Goal: Task Accomplishment & Management: Manage account settings

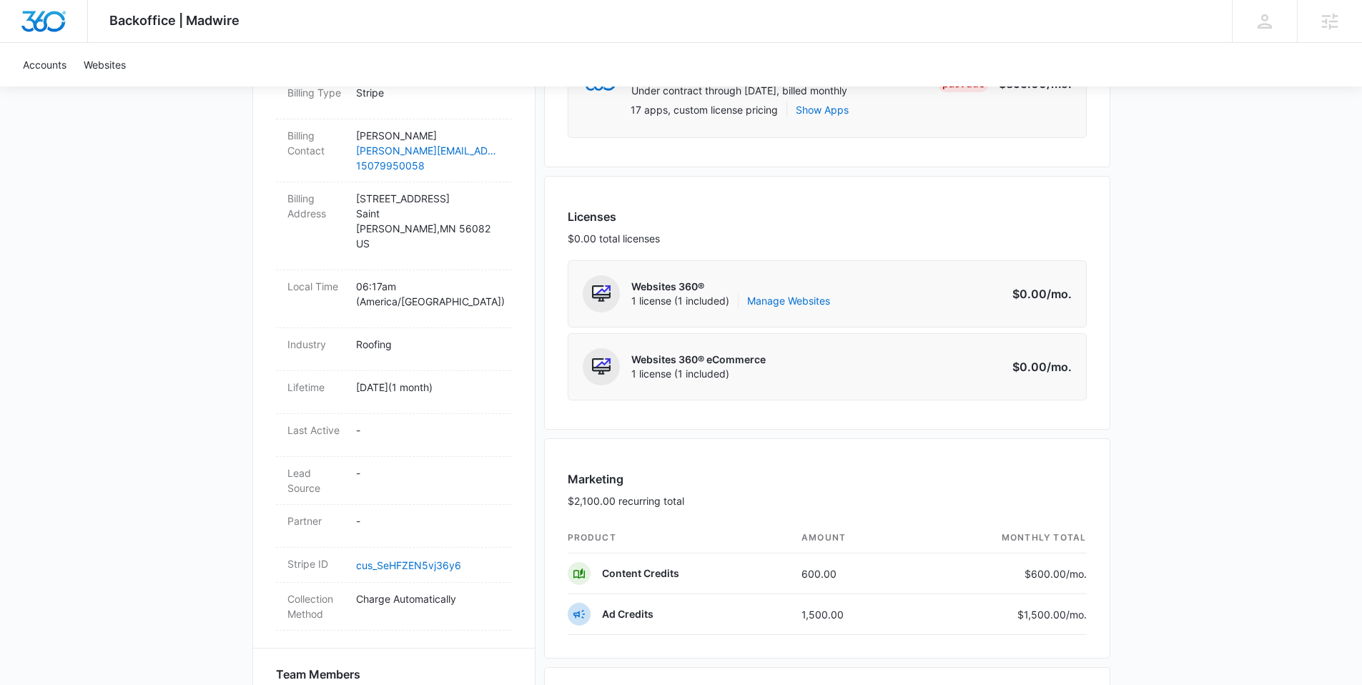
scroll to position [478, 0]
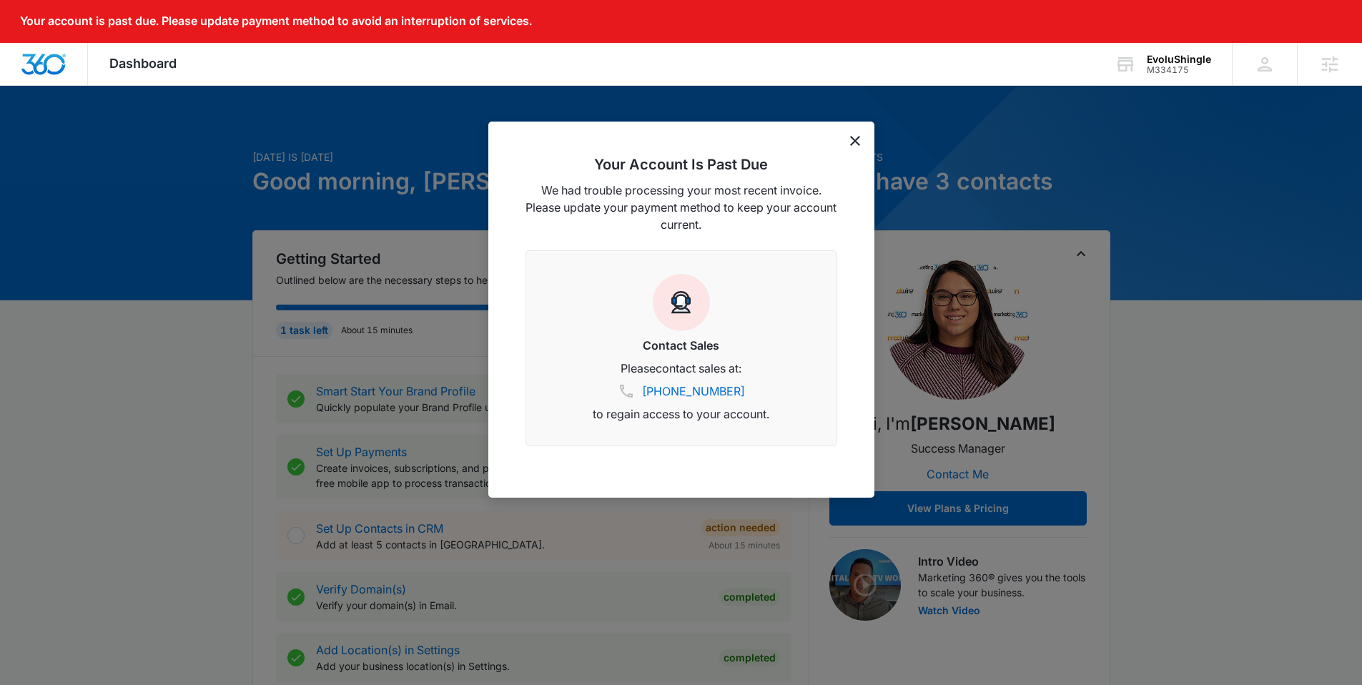
click at [856, 142] on icon "dismiss this dialog" at bounding box center [855, 141] width 10 height 10
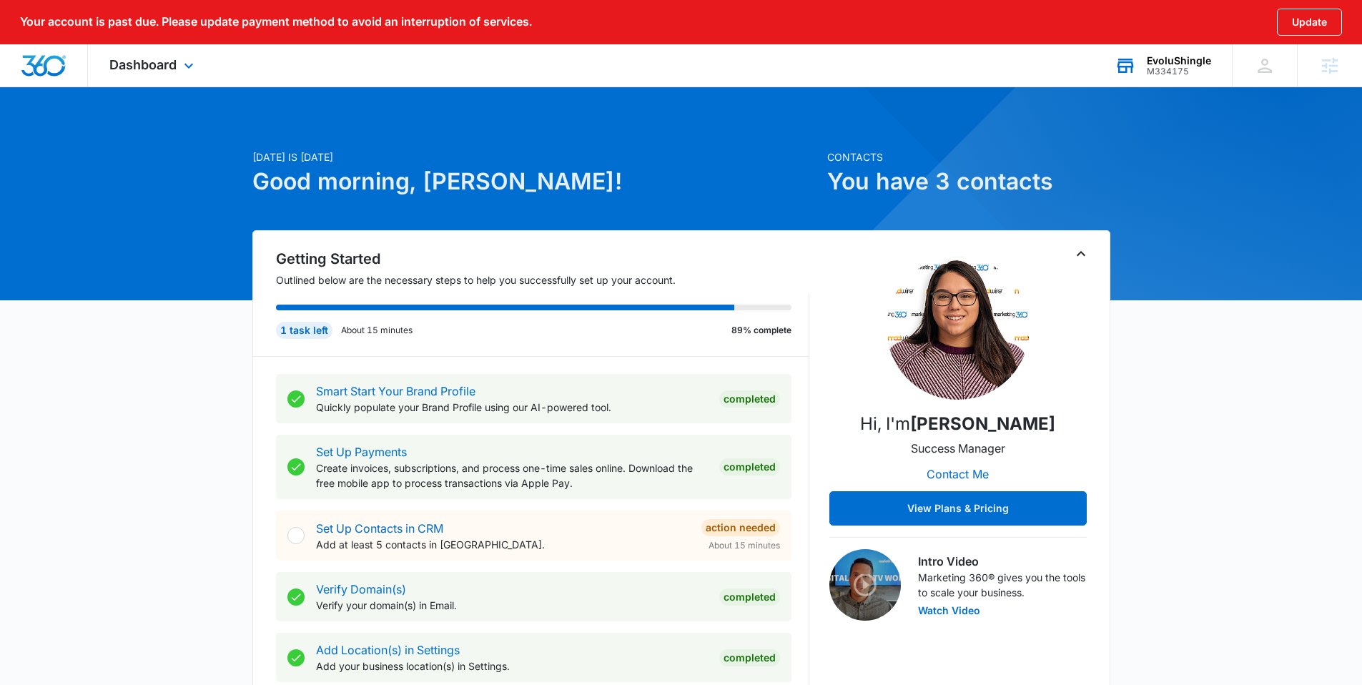
click at [1174, 58] on div "EvoluShingle" at bounding box center [1179, 60] width 64 height 11
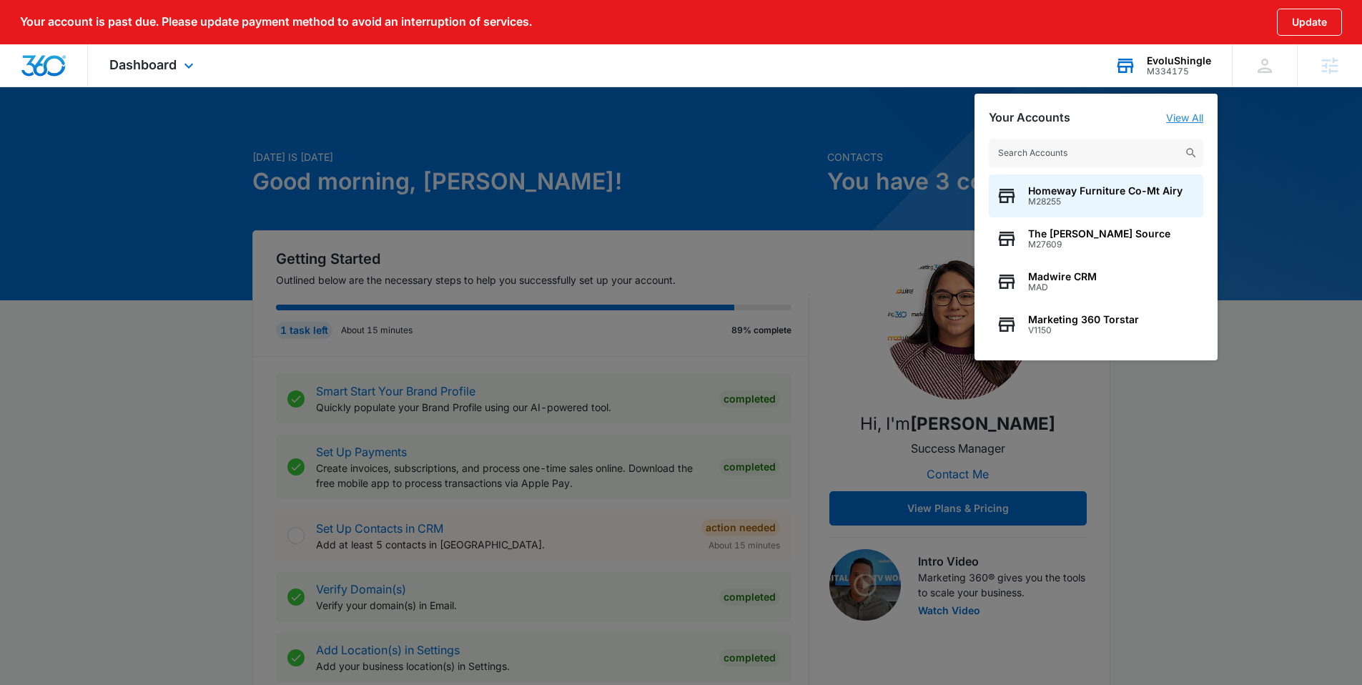
click at [1188, 114] on link "View All" at bounding box center [1184, 118] width 37 height 12
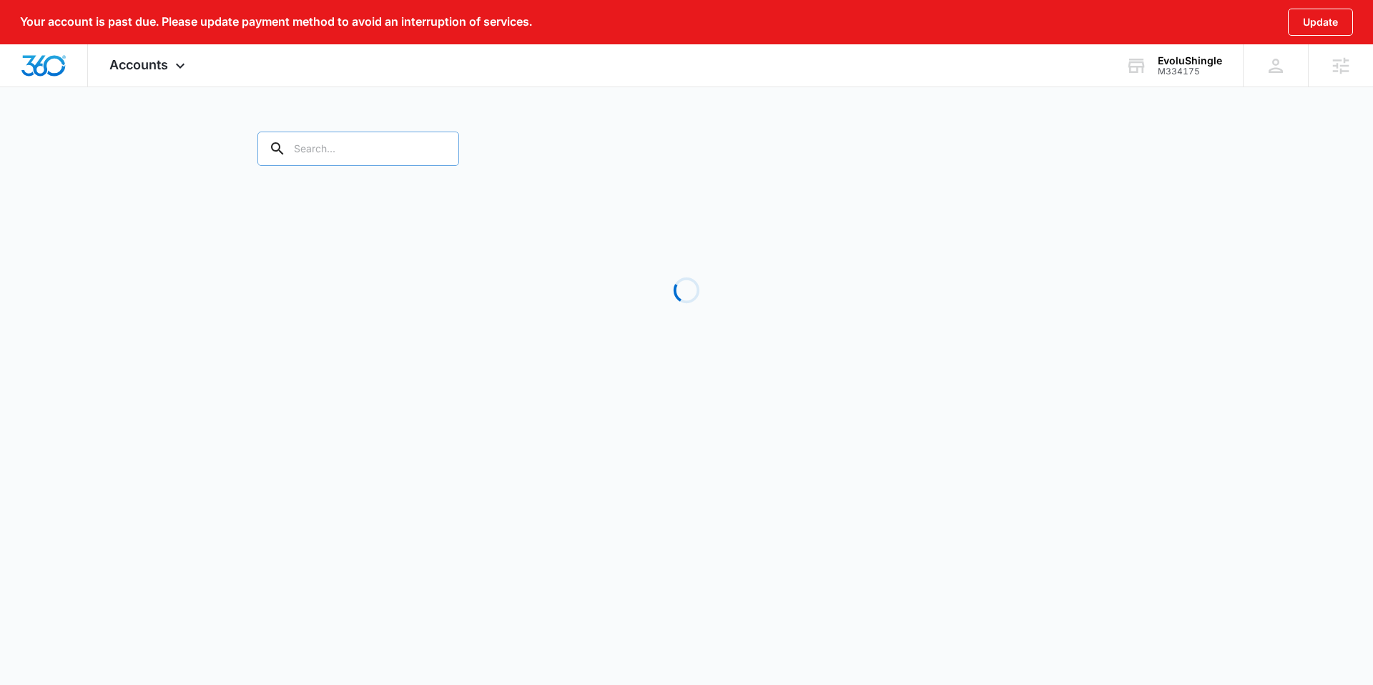
click at [383, 155] on input "text" at bounding box center [358, 149] width 202 height 34
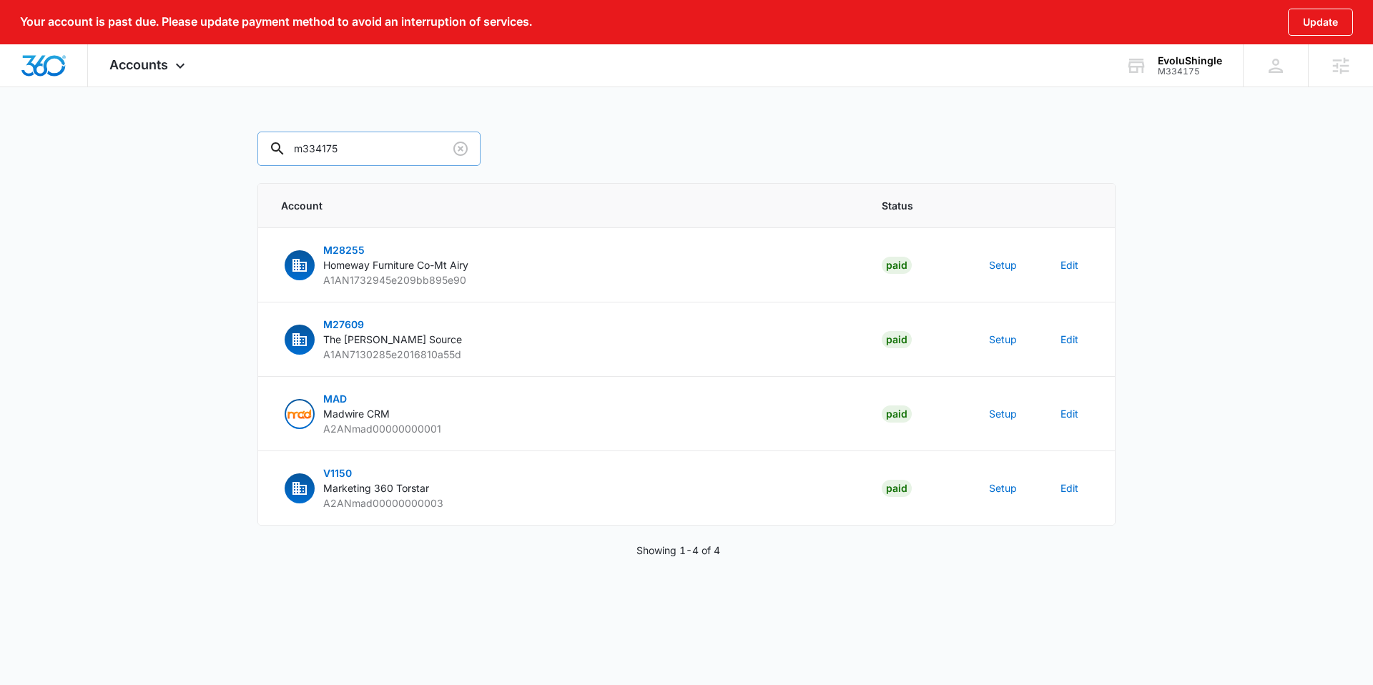
type input "m334175"
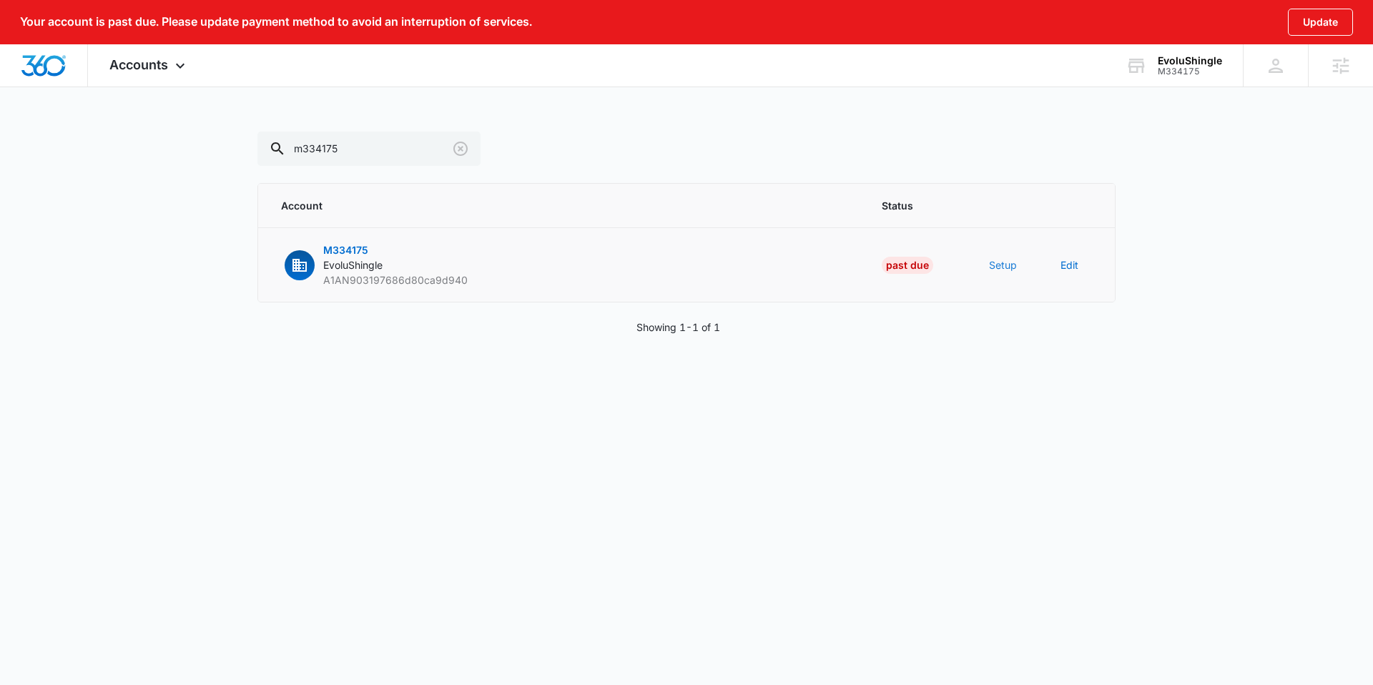
click at [1000, 264] on button "Setup" at bounding box center [1003, 264] width 28 height 15
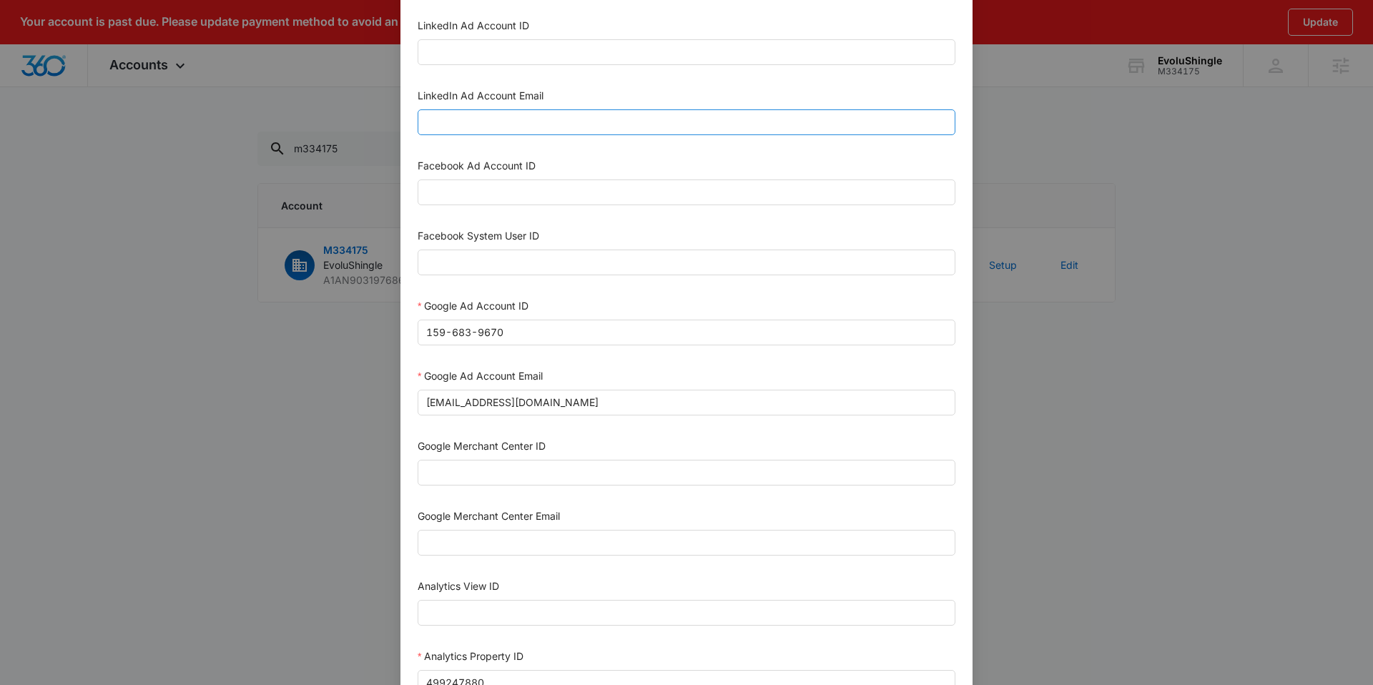
scroll to position [590, 0]
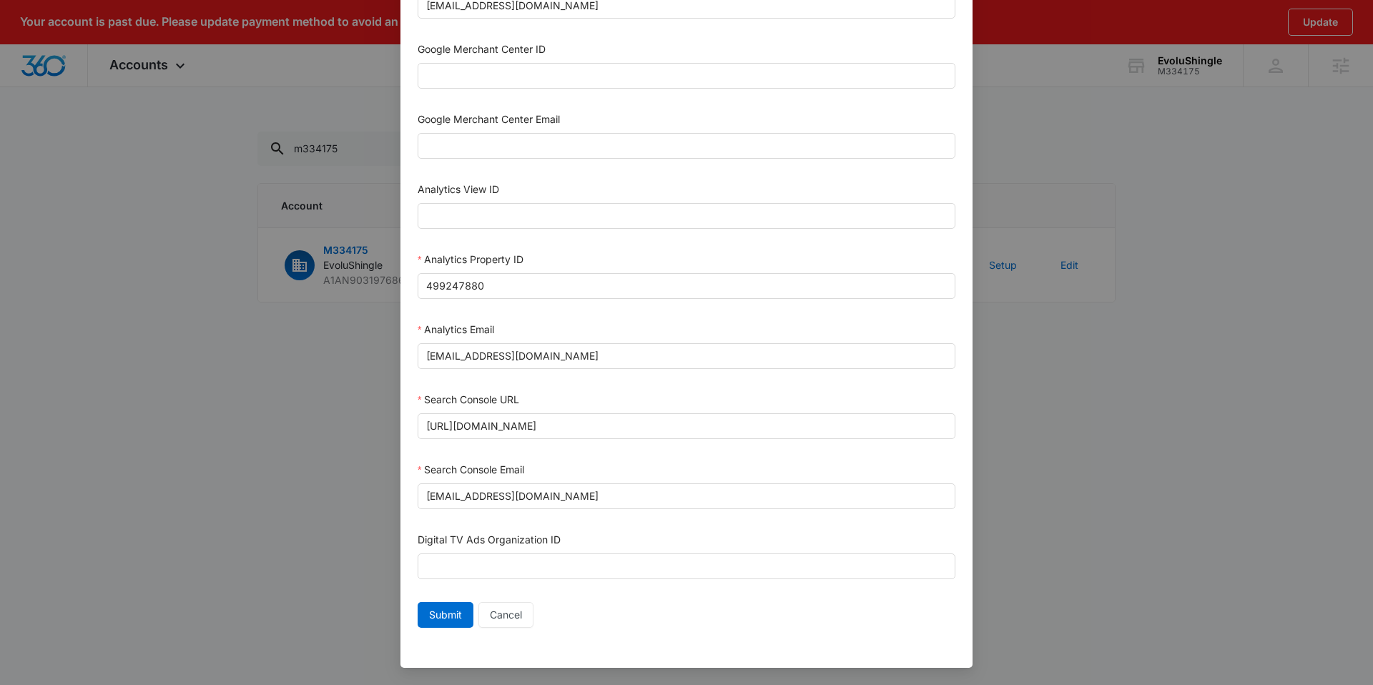
click at [1110, 451] on div "Setup Account Bing Ad Account ID Bing Ad Account Email LinkedIn Ad Account ID L…" at bounding box center [686, 342] width 1373 height 685
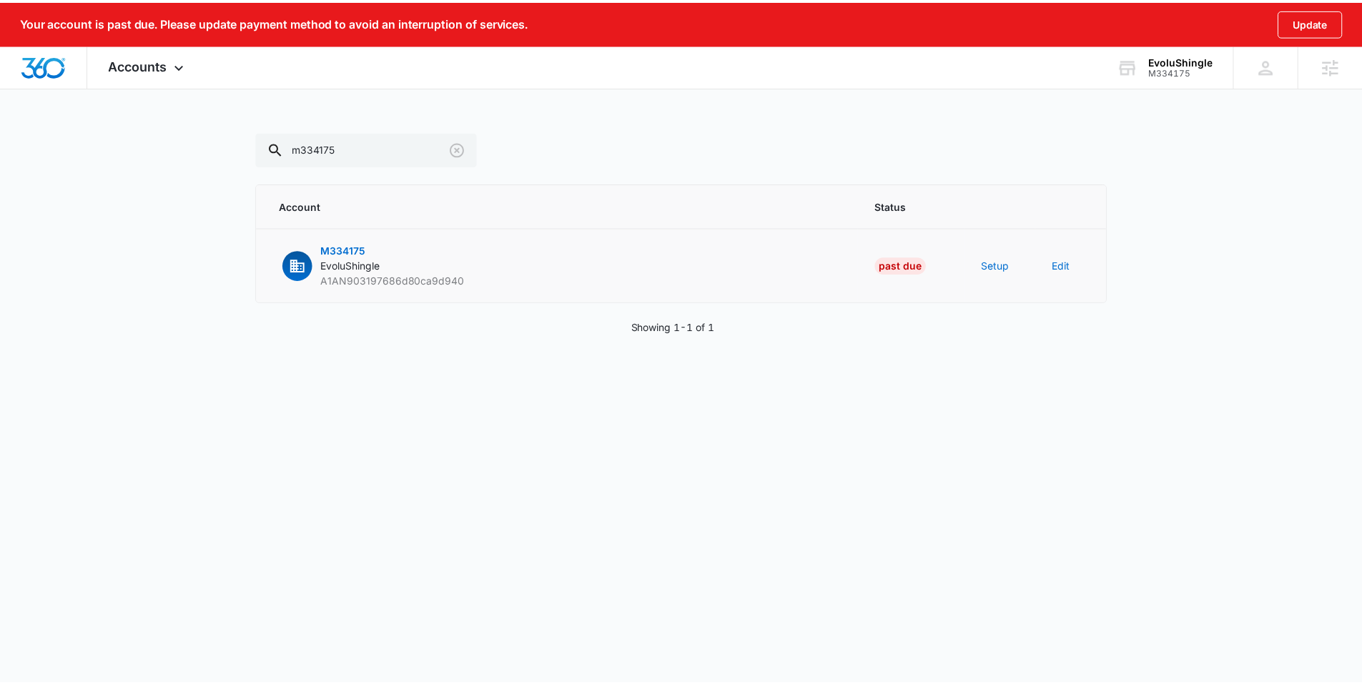
scroll to position [576, 0]
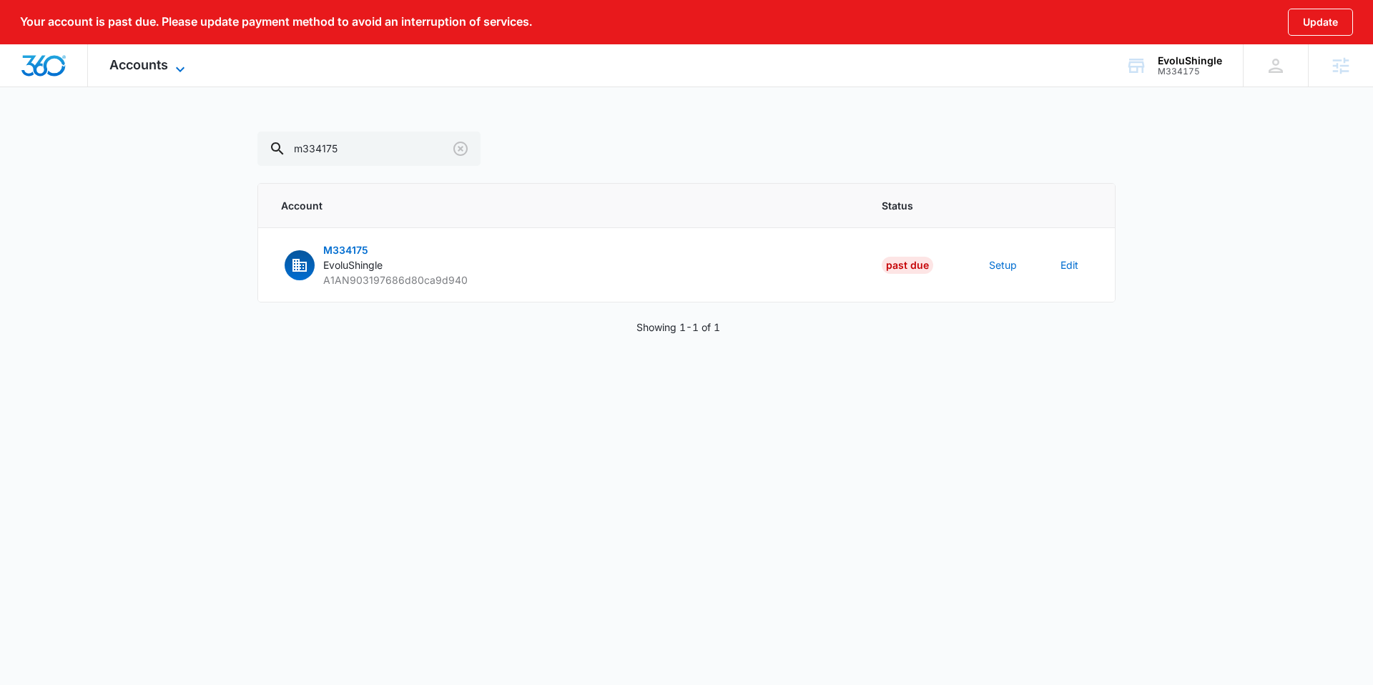
click at [148, 69] on span "Accounts" at bounding box center [138, 64] width 59 height 15
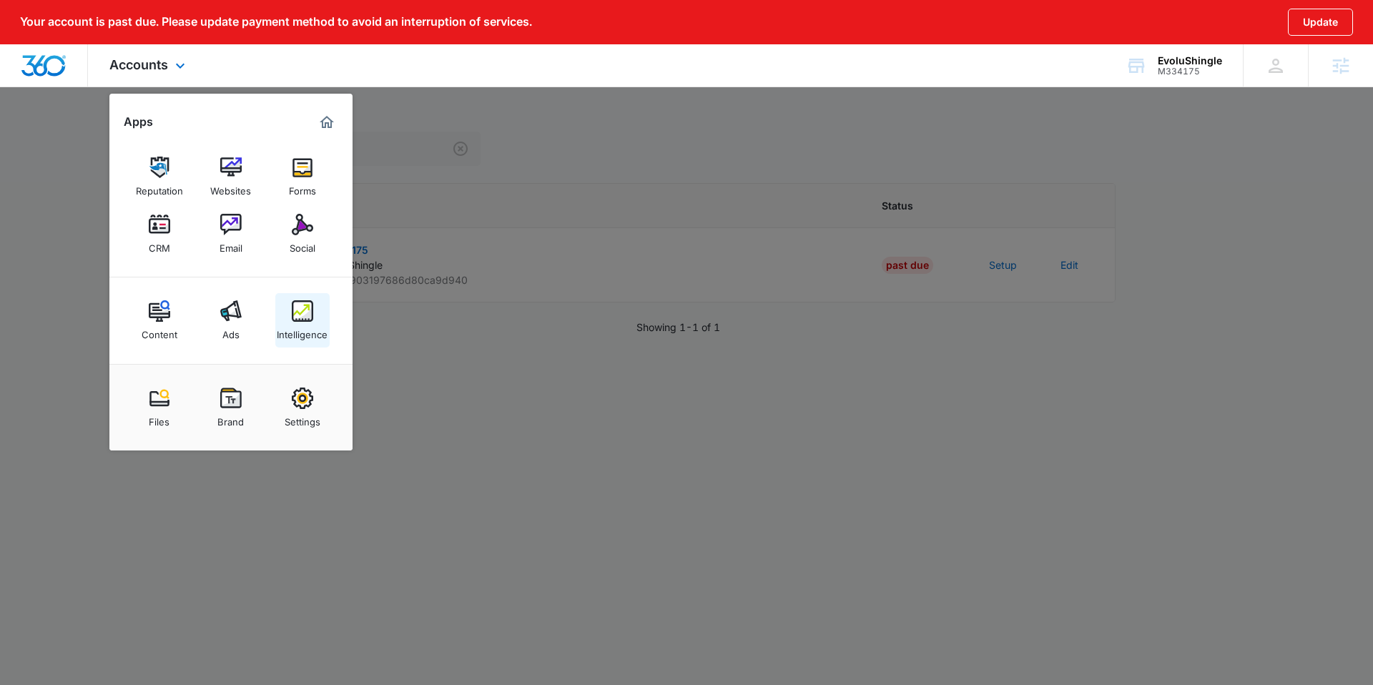
click at [318, 315] on link "Intelligence" at bounding box center [302, 320] width 54 height 54
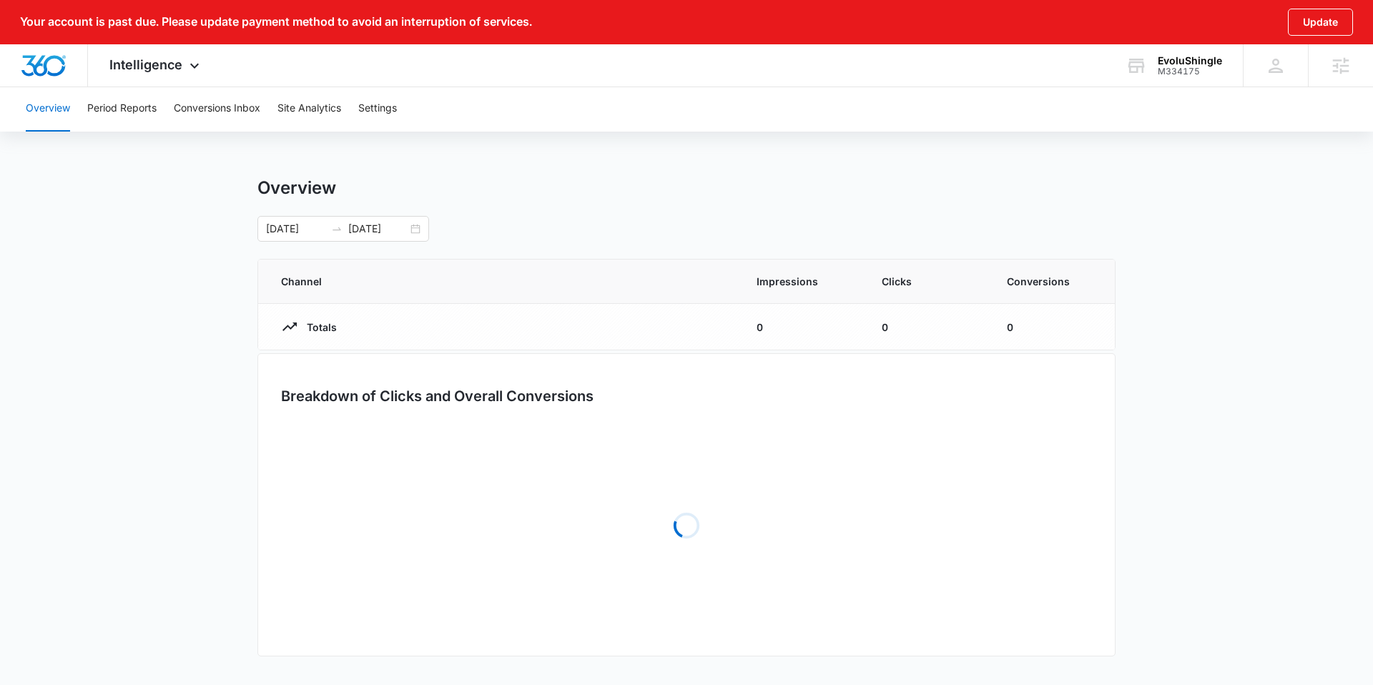
click at [403, 94] on div "Overview Period Reports Conversions Inbox Site Analytics Settings" at bounding box center [686, 109] width 1339 height 46
click at [386, 111] on button "Settings" at bounding box center [377, 109] width 39 height 46
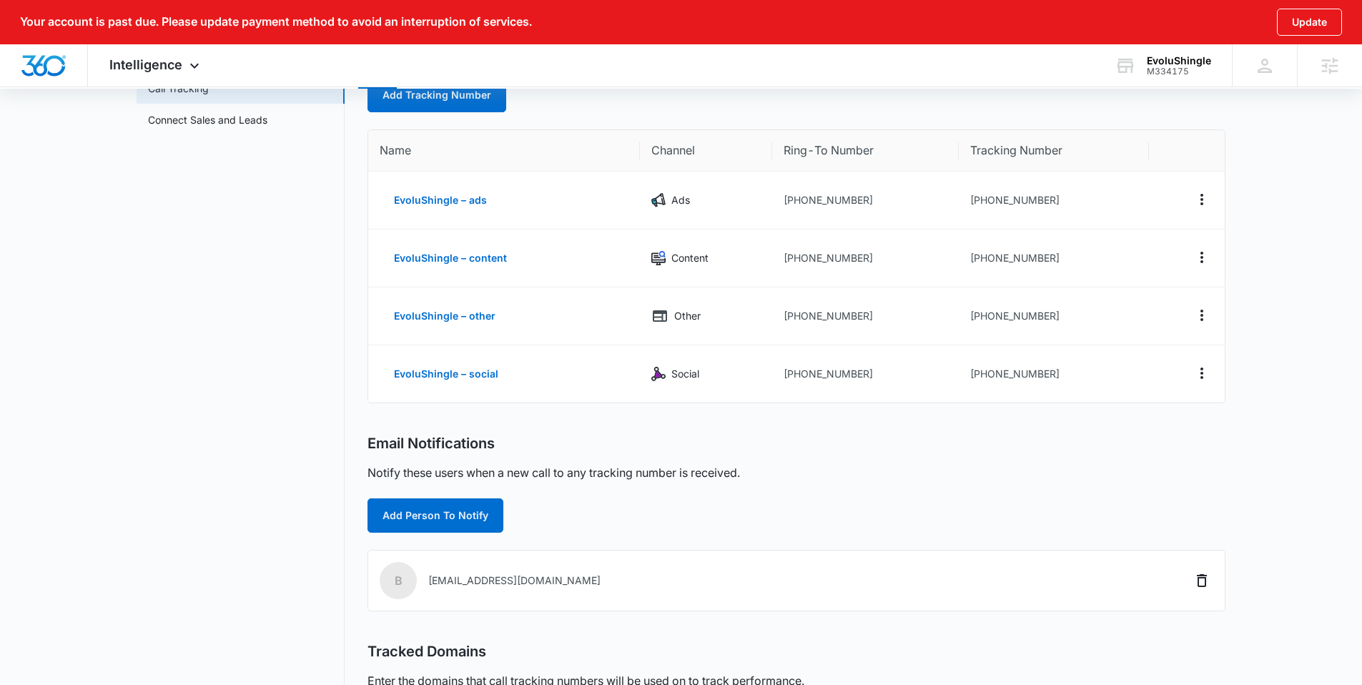
scroll to position [42, 0]
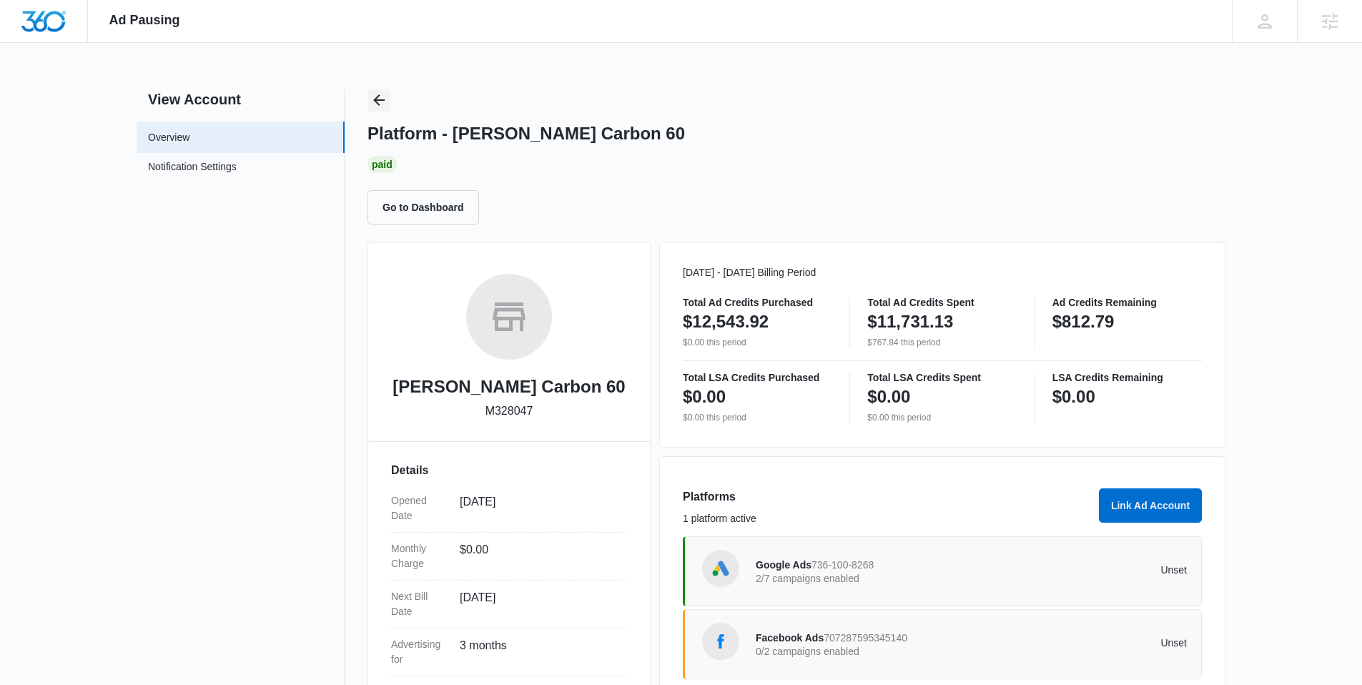
click at [382, 90] on button "Back" at bounding box center [379, 100] width 23 height 23
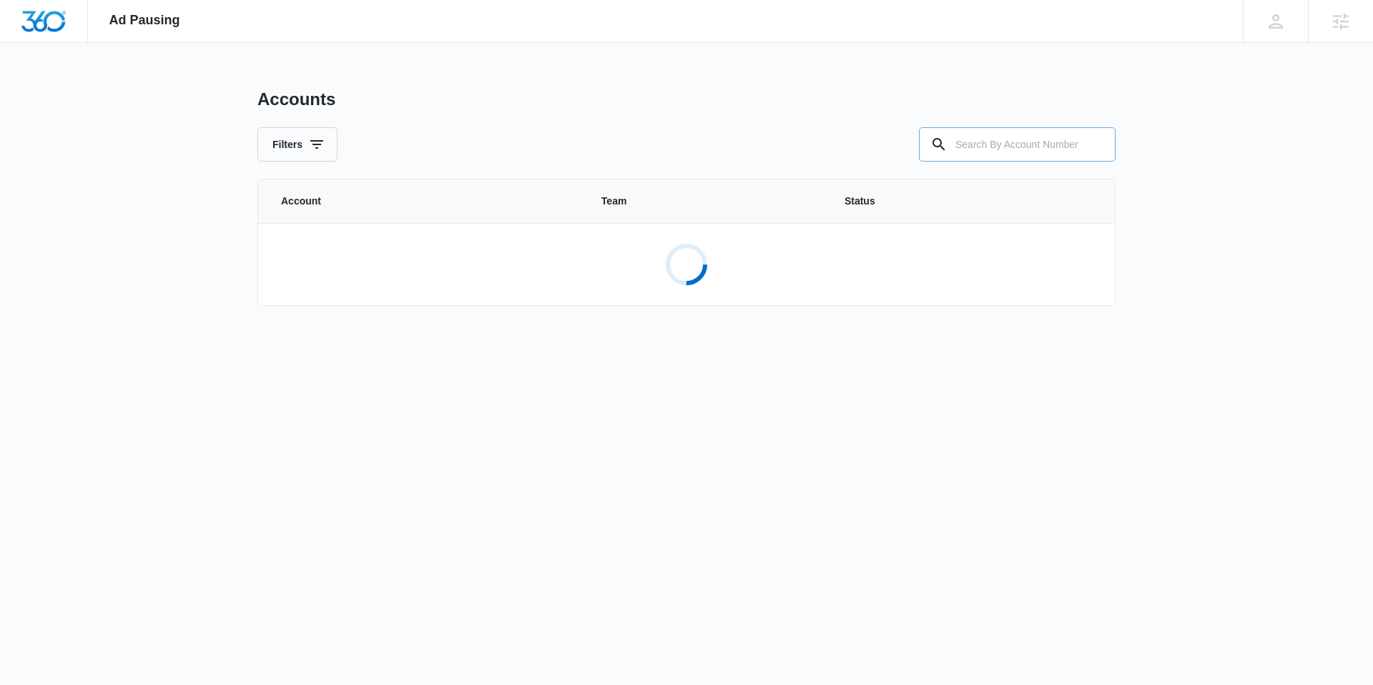
click at [1034, 149] on input "text" at bounding box center [1017, 144] width 197 height 34
click at [994, 147] on input "m332885" at bounding box center [1017, 144] width 197 height 34
click at [997, 141] on input "m332885" at bounding box center [1017, 144] width 197 height 34
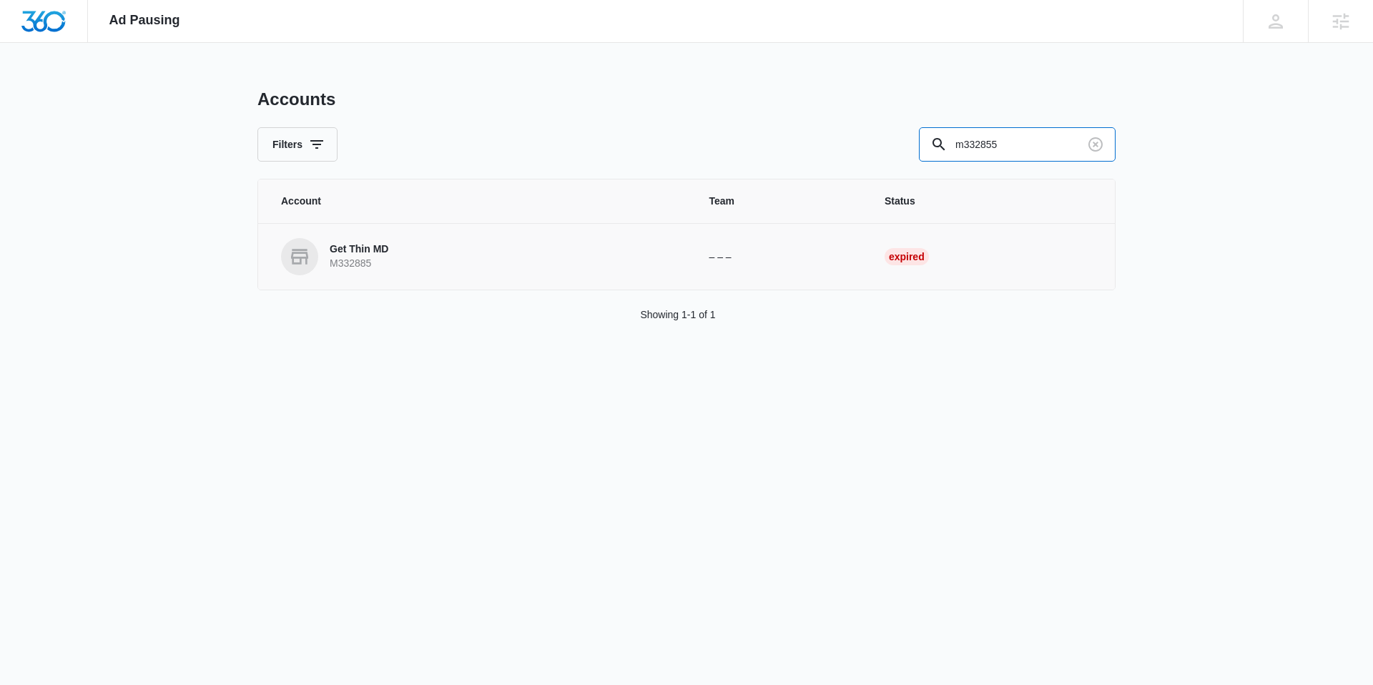
type input "m332855"
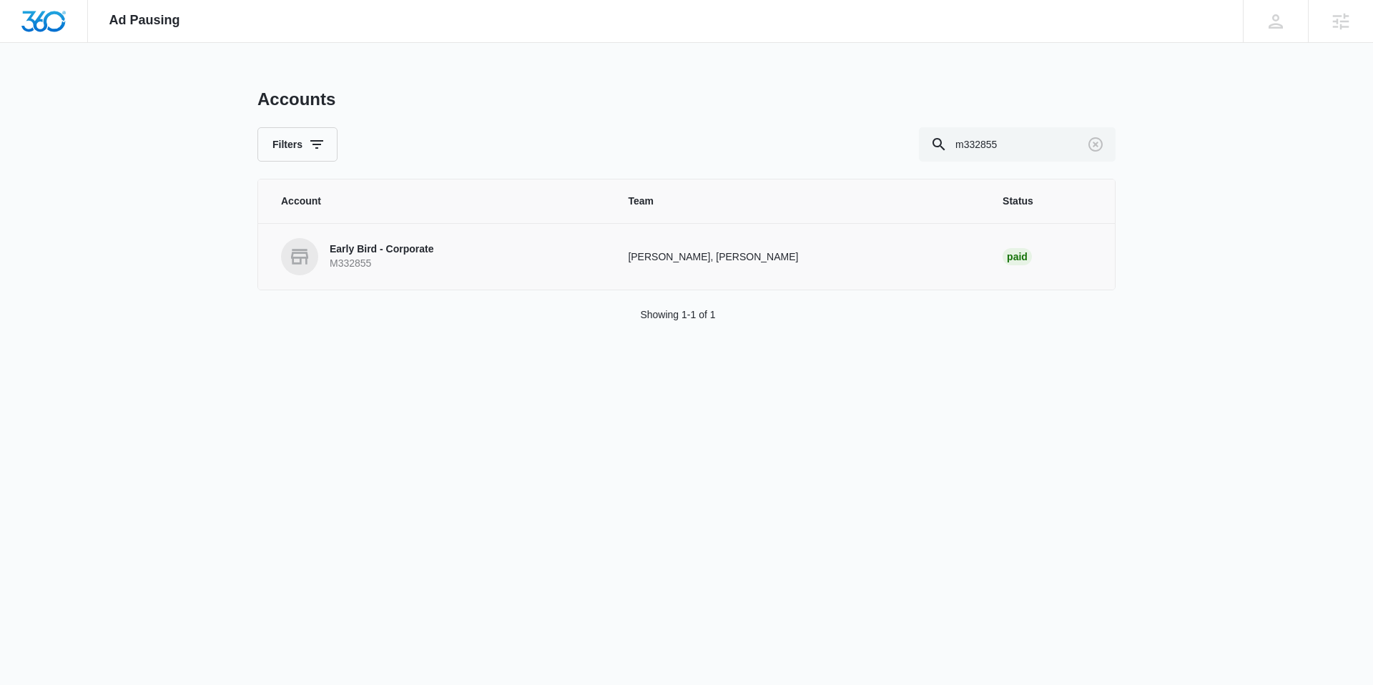
click at [390, 250] on p "Early Bird - Corporate" at bounding box center [382, 249] width 104 height 14
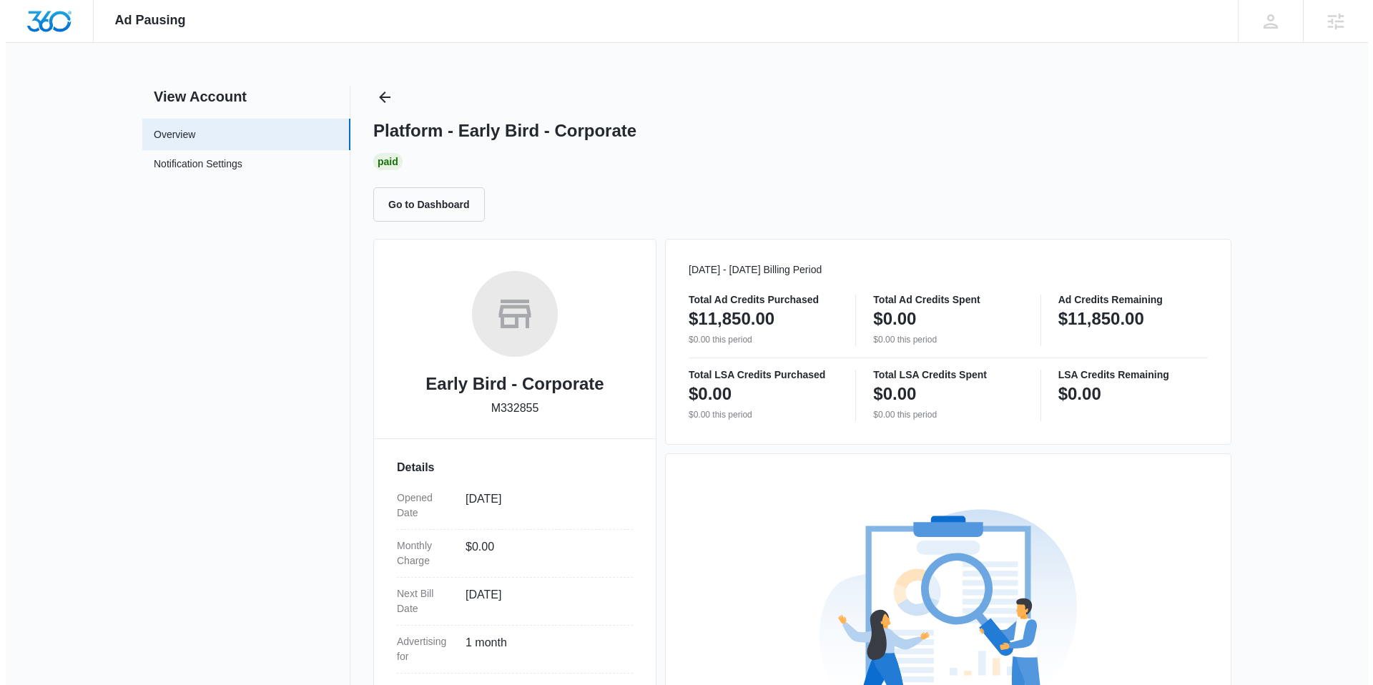
scroll to position [226, 0]
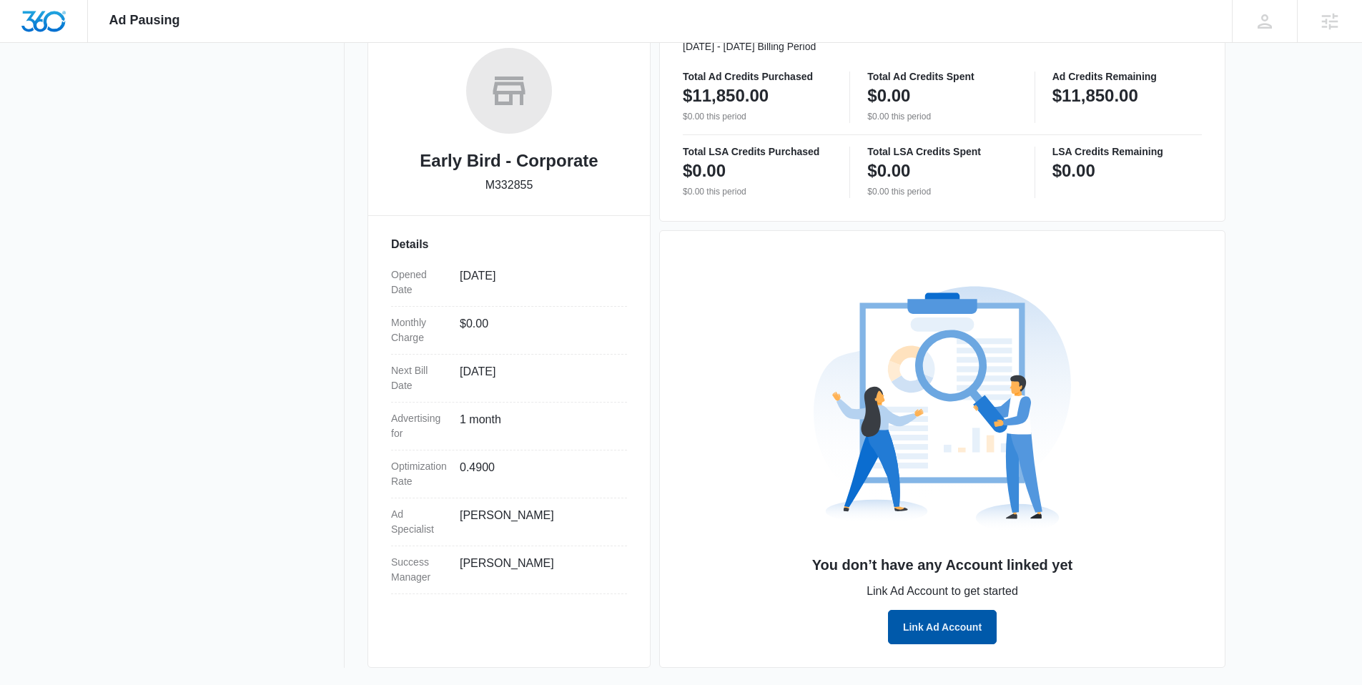
click at [968, 635] on button "Link Ad Account" at bounding box center [942, 627] width 109 height 34
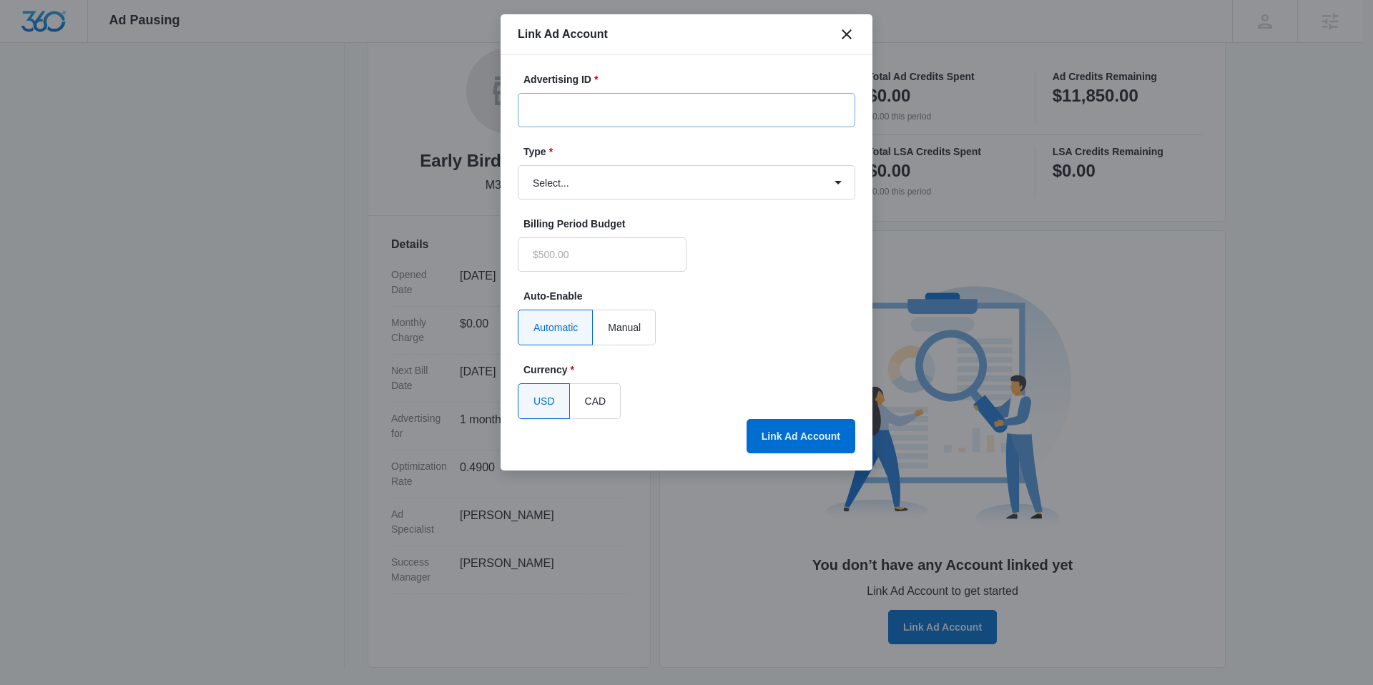
type input "$0.00"
click at [571, 106] on input "Advertising ID *" at bounding box center [687, 110] width 338 height 34
click at [551, 186] on select "Select... Bing Ads Facebook Ads Google Ads" at bounding box center [687, 182] width 338 height 34
select select "google"
click at [518, 165] on select "Select... Bing Ads Facebook Ads Google Ads" at bounding box center [687, 182] width 338 height 34
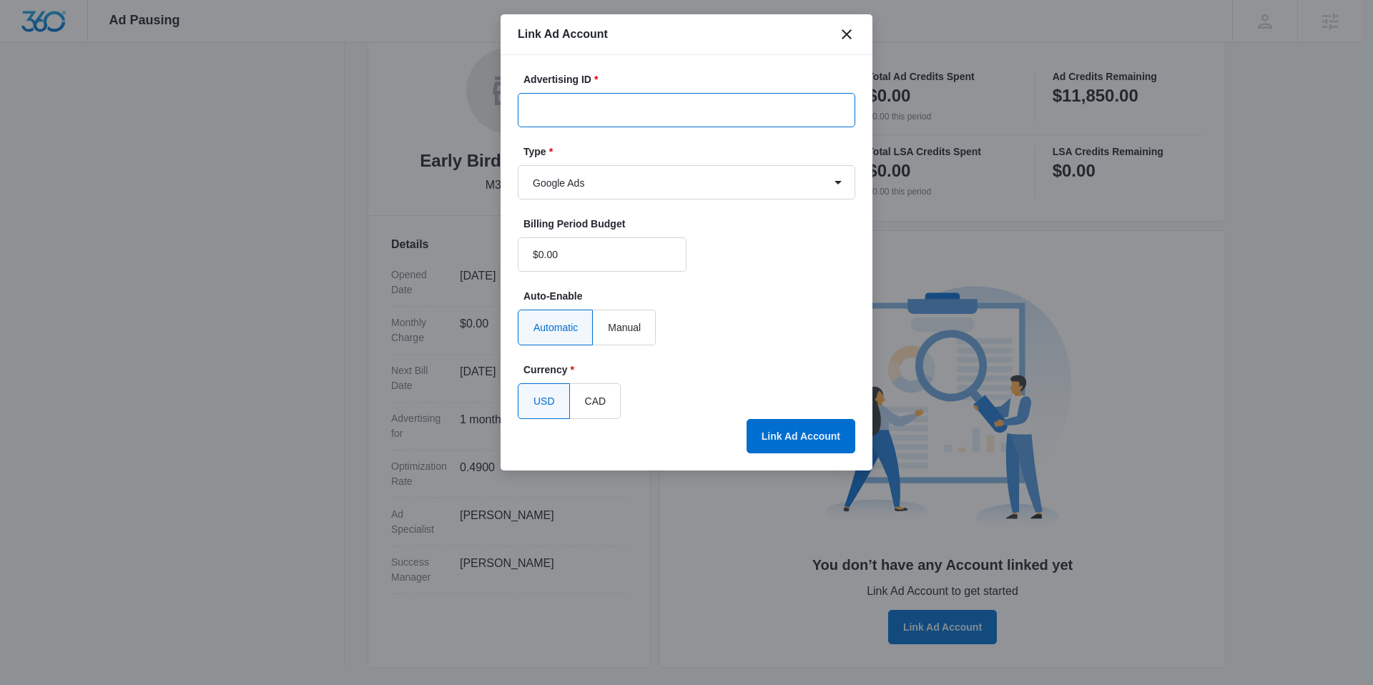
click at [577, 103] on input "Advertising ID *" at bounding box center [687, 110] width 338 height 34
type input "[PHONE_NUMBER]"
click at [804, 430] on button "Link Ad Account" at bounding box center [801, 436] width 109 height 34
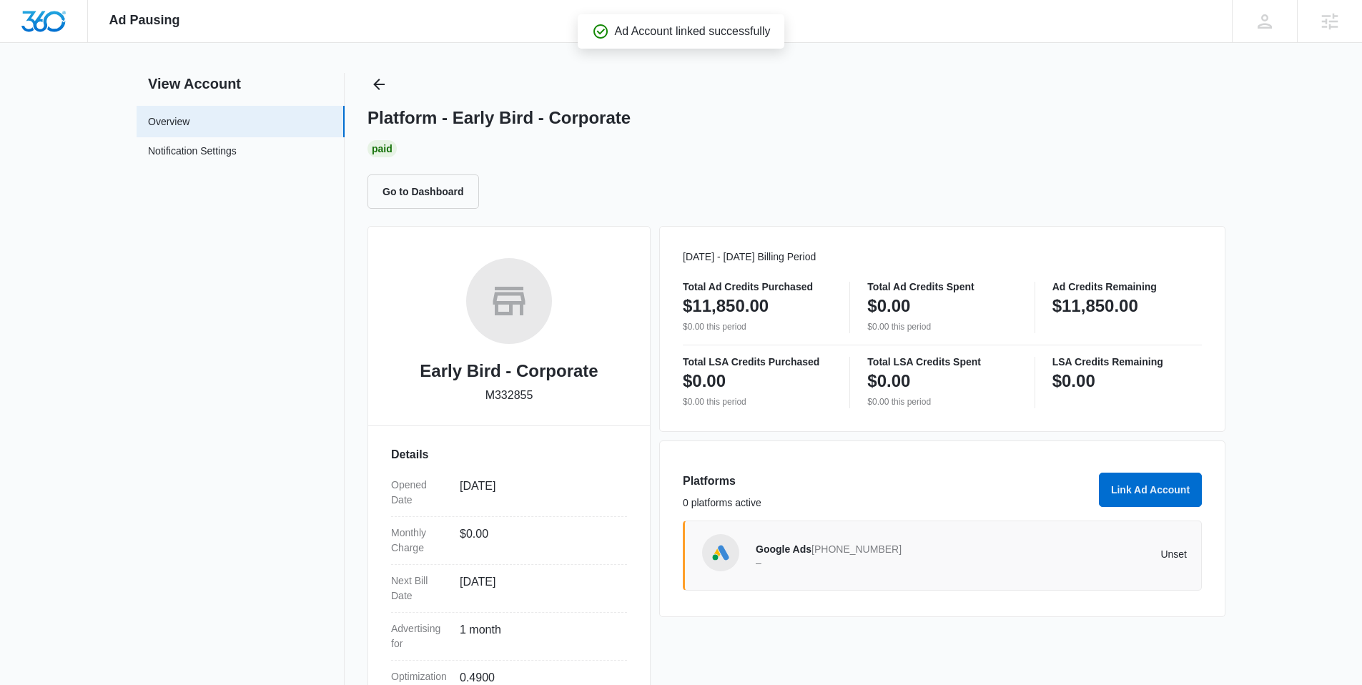
scroll to position [8, 0]
